Goal: Task Accomplishment & Management: Manage account settings

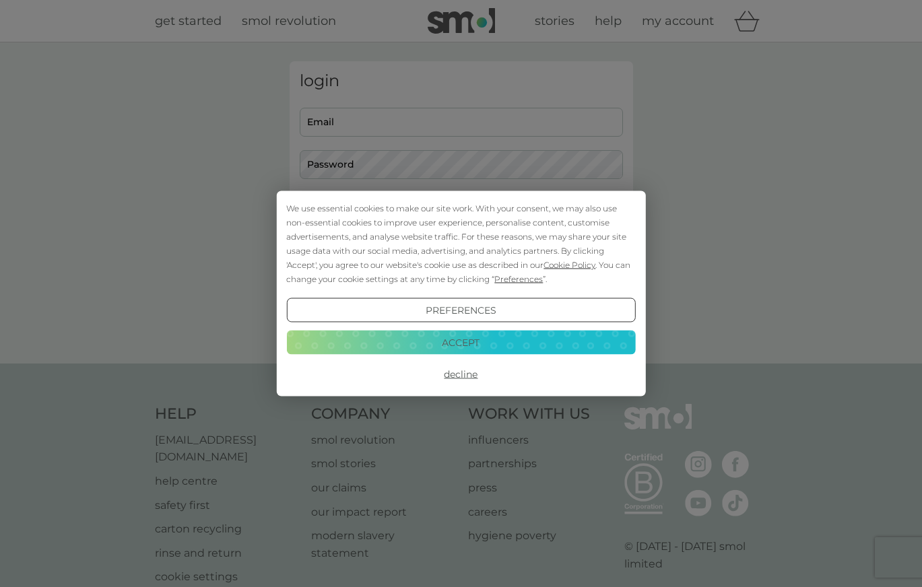
click at [472, 373] on button "Decline" at bounding box center [460, 374] width 349 height 24
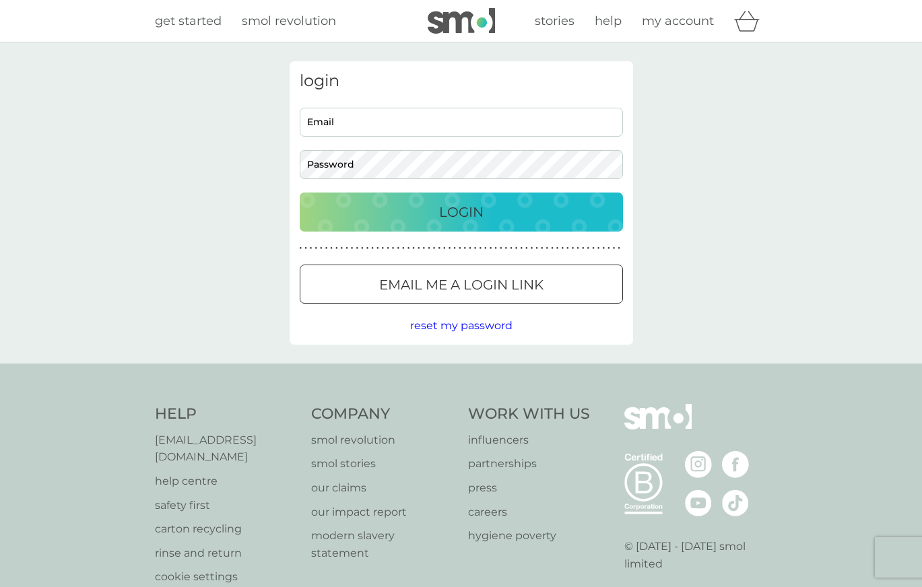
click at [623, 119] on nordpass-icon at bounding box center [623, 121] width 0 height 11
click at [623, 121] on nordpass-icon at bounding box center [623, 121] width 0 height 11
type input "abbiedabbie@sky.com"
click at [500, 215] on div "Login" at bounding box center [461, 212] width 296 height 22
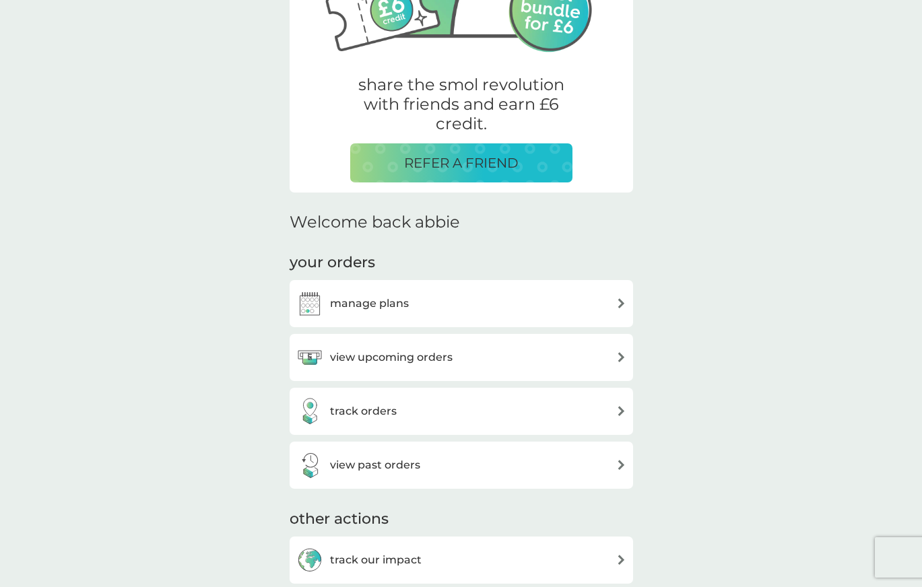
scroll to position [204, 0]
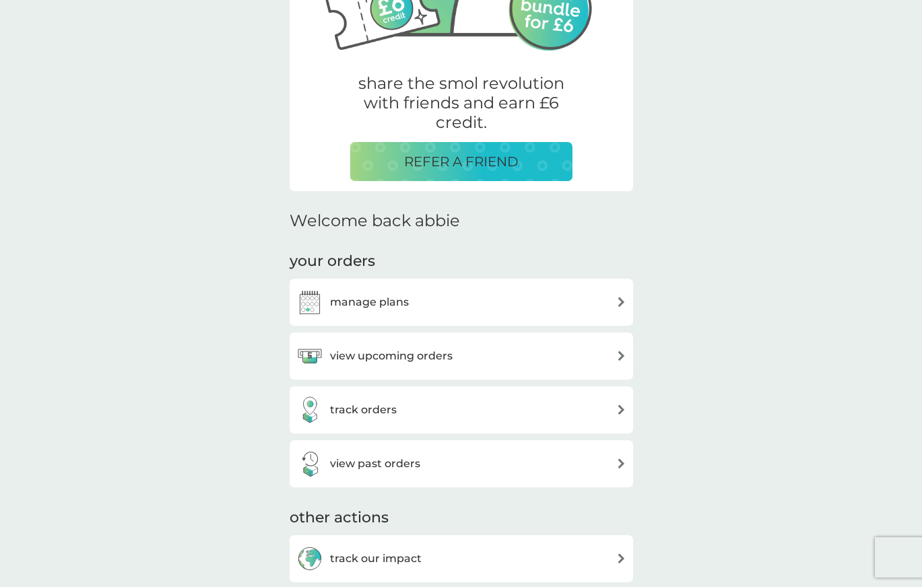
click at [549, 296] on div "manage plans" at bounding box center [461, 302] width 330 height 27
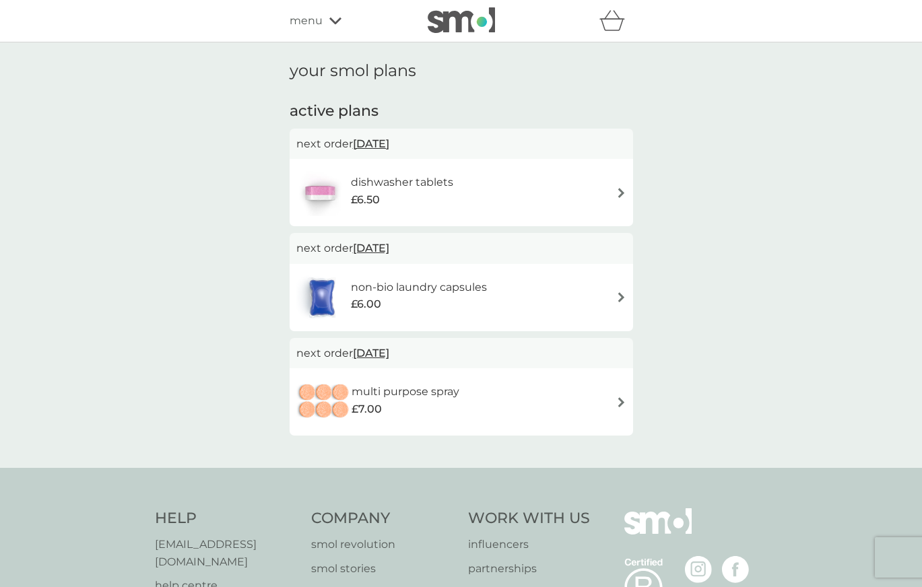
click at [541, 189] on div "dishwasher tablets £6.50" at bounding box center [461, 192] width 330 height 47
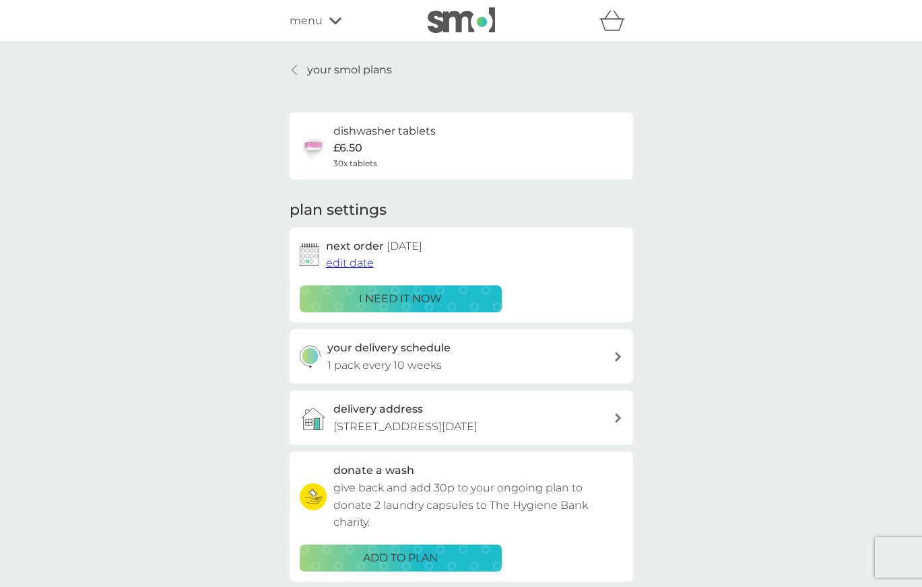
click at [465, 297] on div "i need it now" at bounding box center [400, 299] width 184 height 18
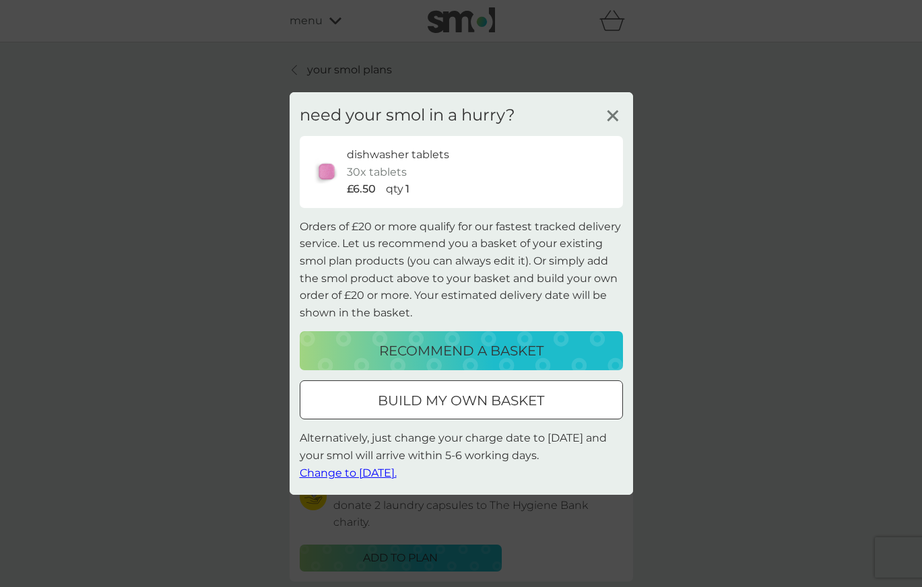
click at [607, 116] on icon at bounding box center [612, 116] width 20 height 20
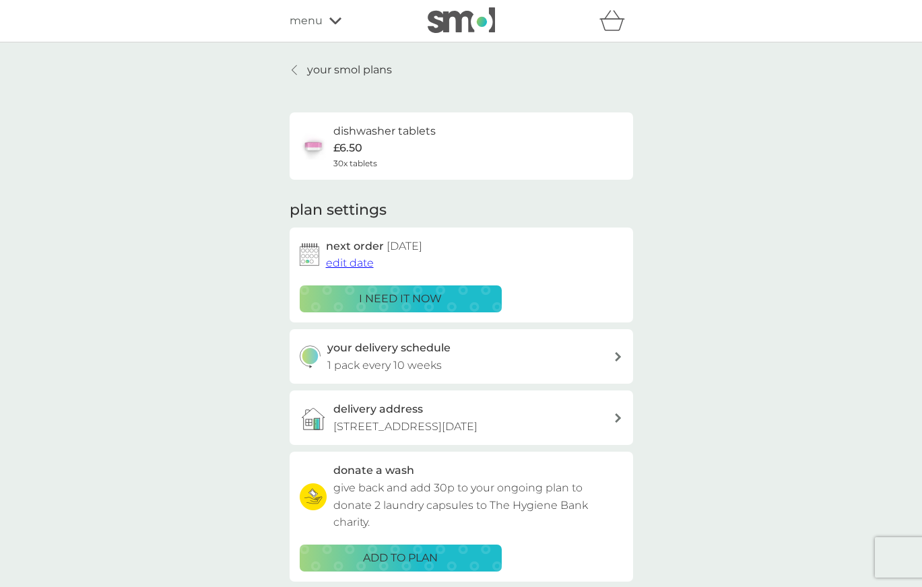
click at [364, 265] on span "edit date" at bounding box center [350, 262] width 48 height 13
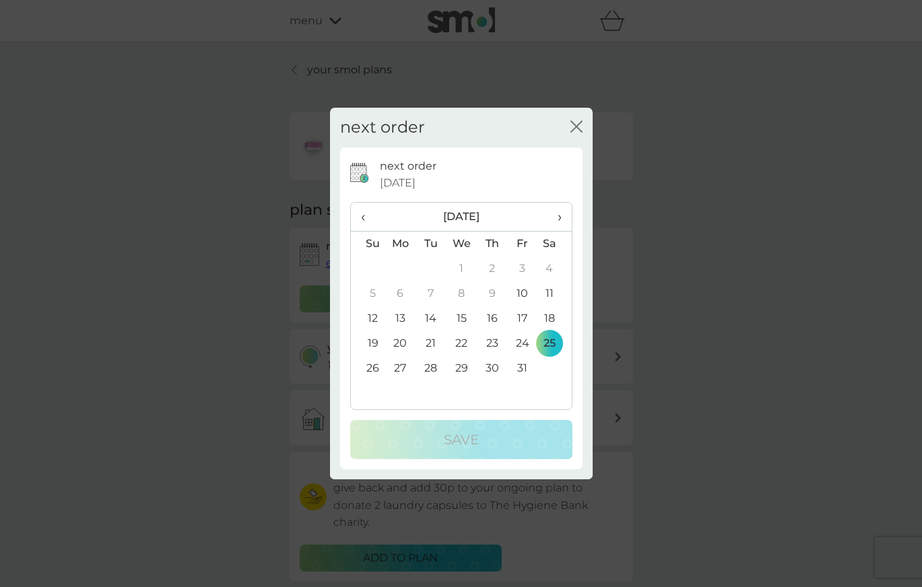
click at [523, 293] on td "10" at bounding box center [522, 293] width 30 height 25
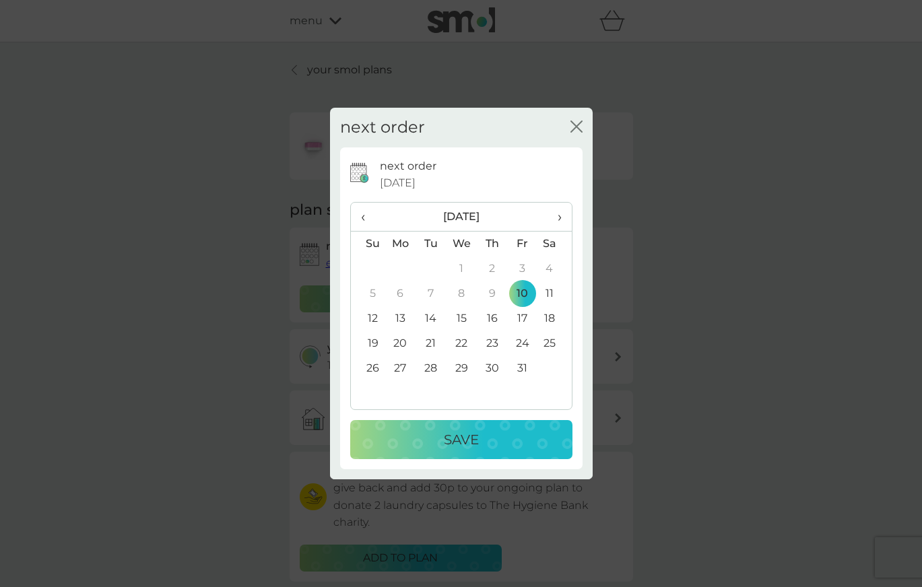
click at [497, 442] on div "Save" at bounding box center [461, 440] width 195 height 22
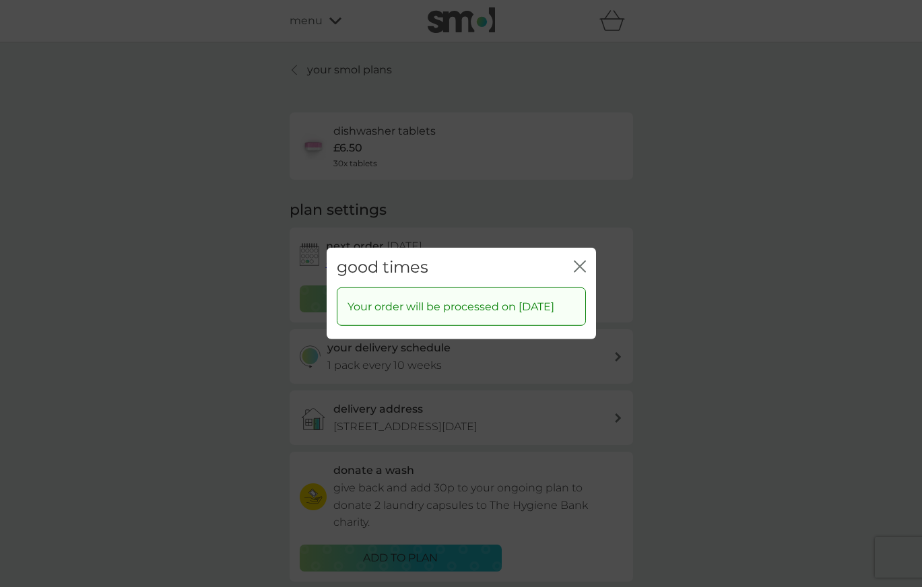
click at [579, 261] on icon "close" at bounding box center [580, 267] width 12 height 12
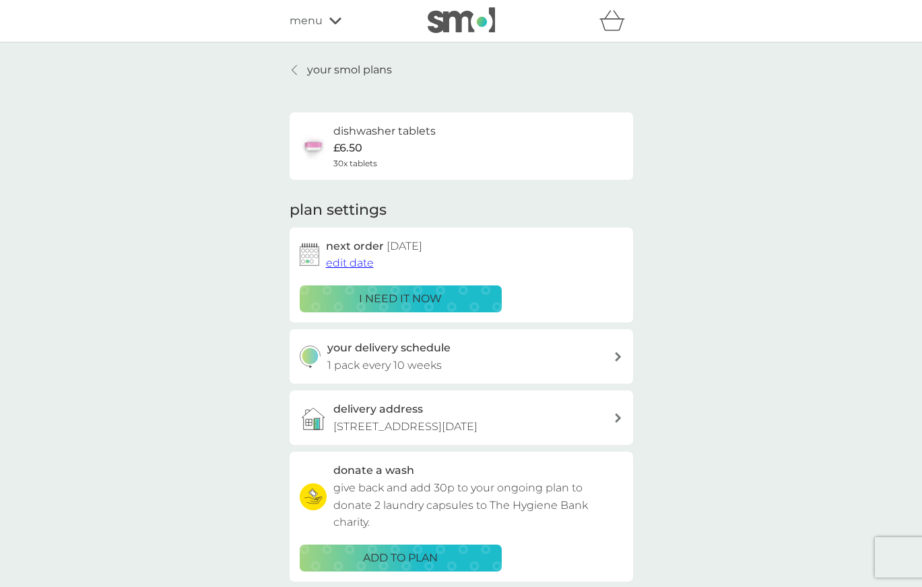
click at [355, 66] on p "your smol plans" at bounding box center [349, 70] width 85 height 18
